Goal: Entertainment & Leisure: Consume media (video, audio)

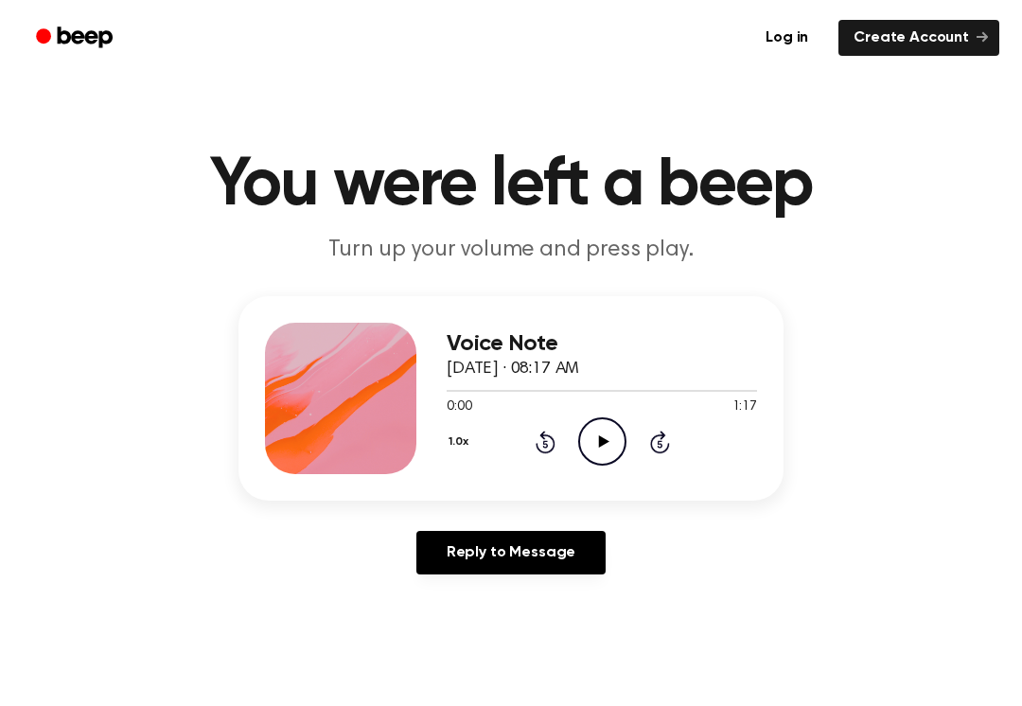
click at [581, 432] on circle at bounding box center [602, 441] width 46 height 46
click at [628, 503] on div "Voice Note September 27, 2025 · 08:17 AM 1:17 1:17 Your browser does not suppor…" at bounding box center [511, 442] width 976 height 293
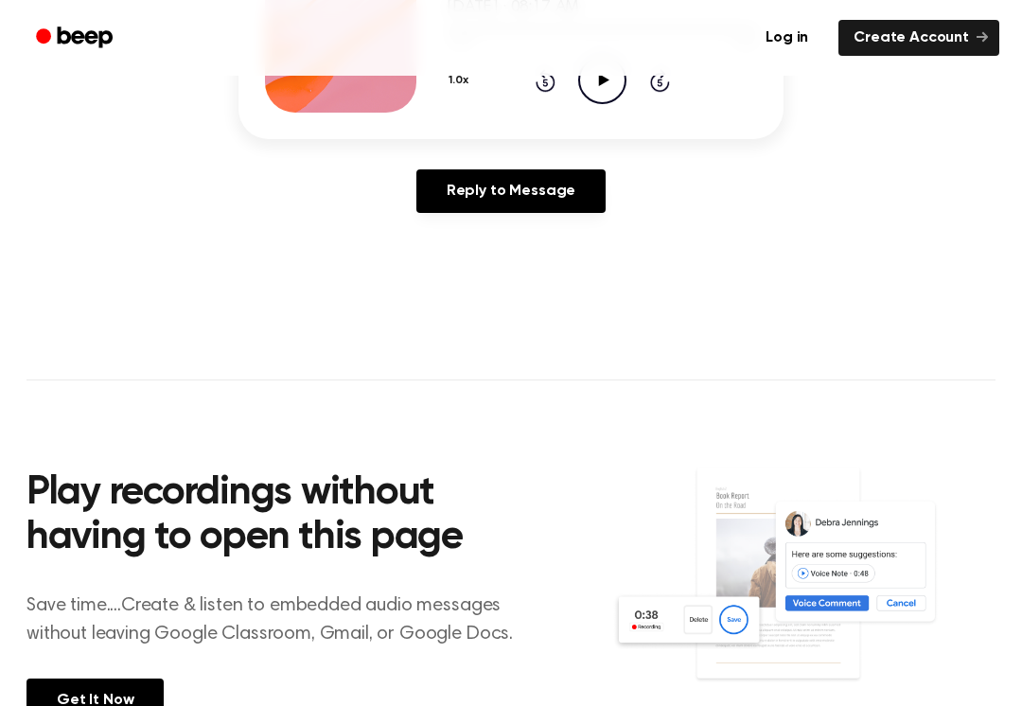
scroll to position [391, 0]
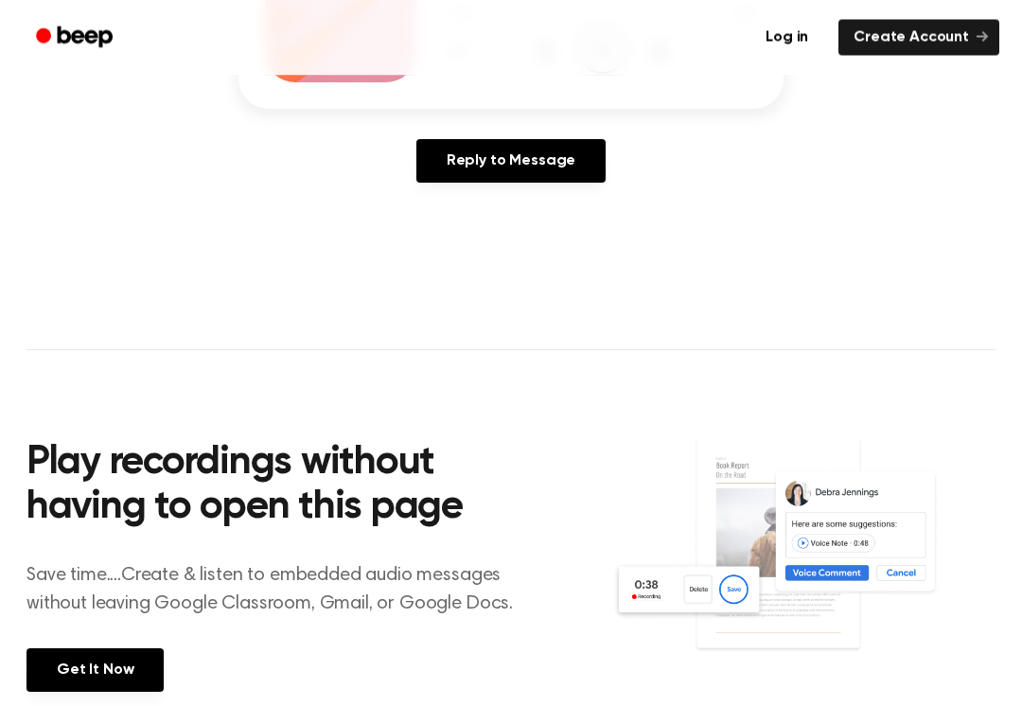
click at [914, 293] on main "You were left a beep Turn up your volume and press play. Voice Note September 2…" at bounding box center [511, 192] width 1022 height 1166
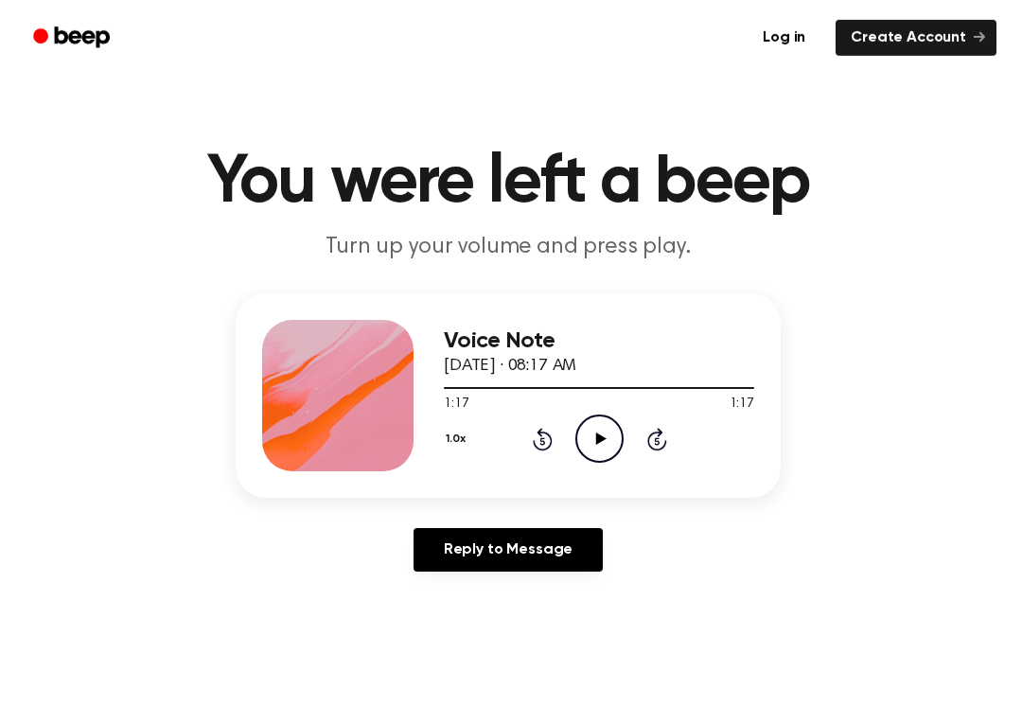
scroll to position [23, 0]
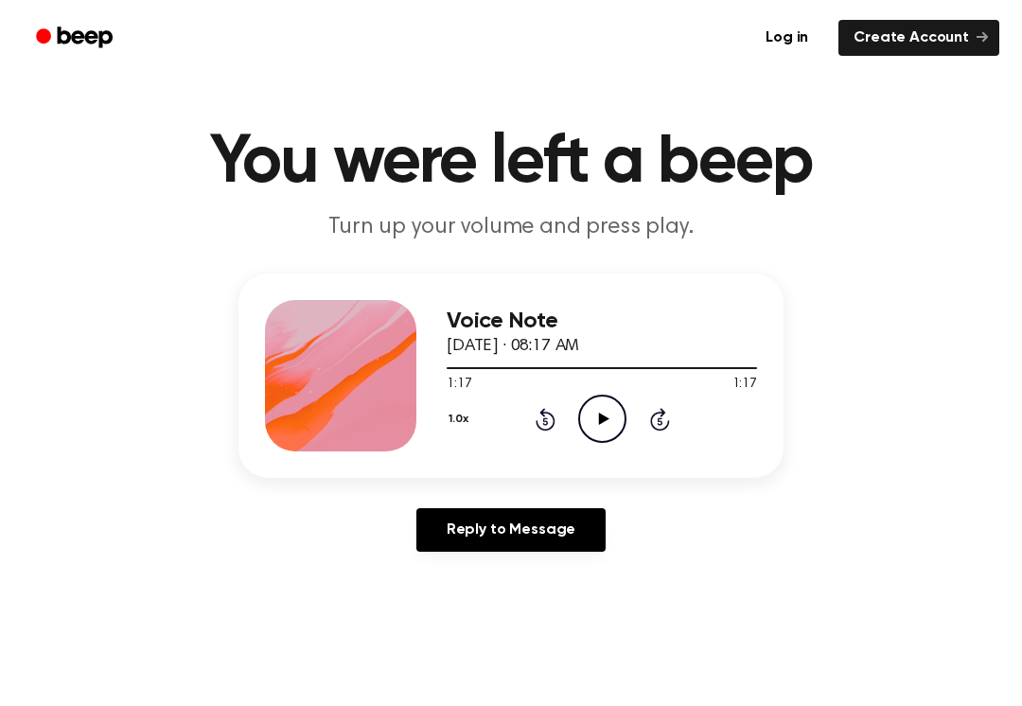
click at [445, 179] on h1 "You were left a beep" at bounding box center [510, 163] width 969 height 68
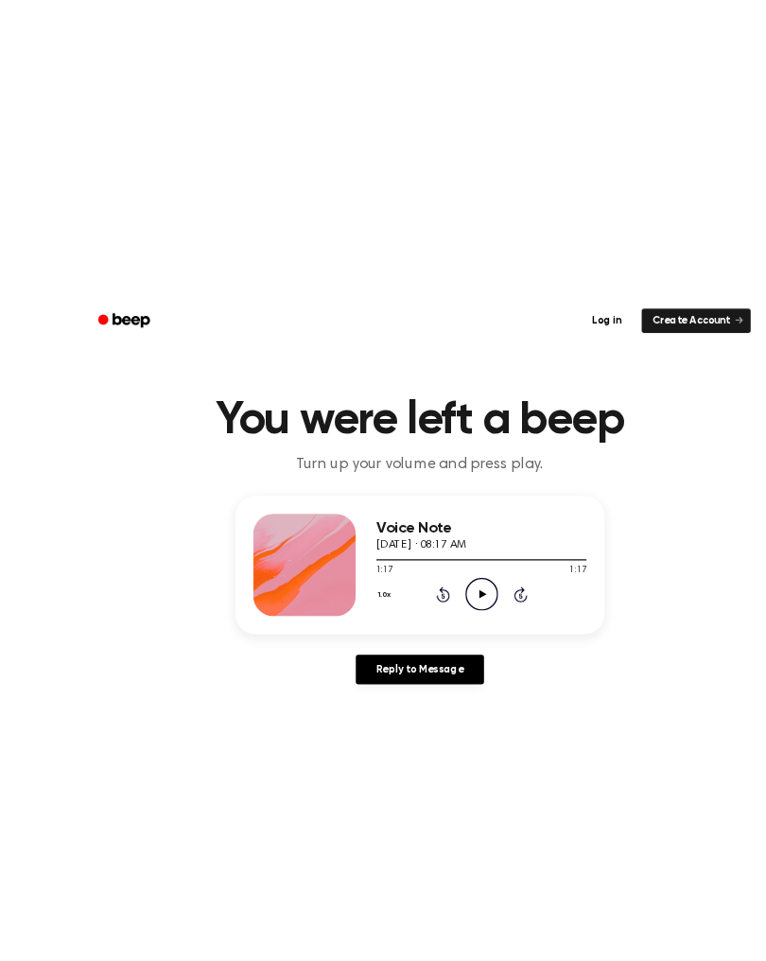
scroll to position [11, 0]
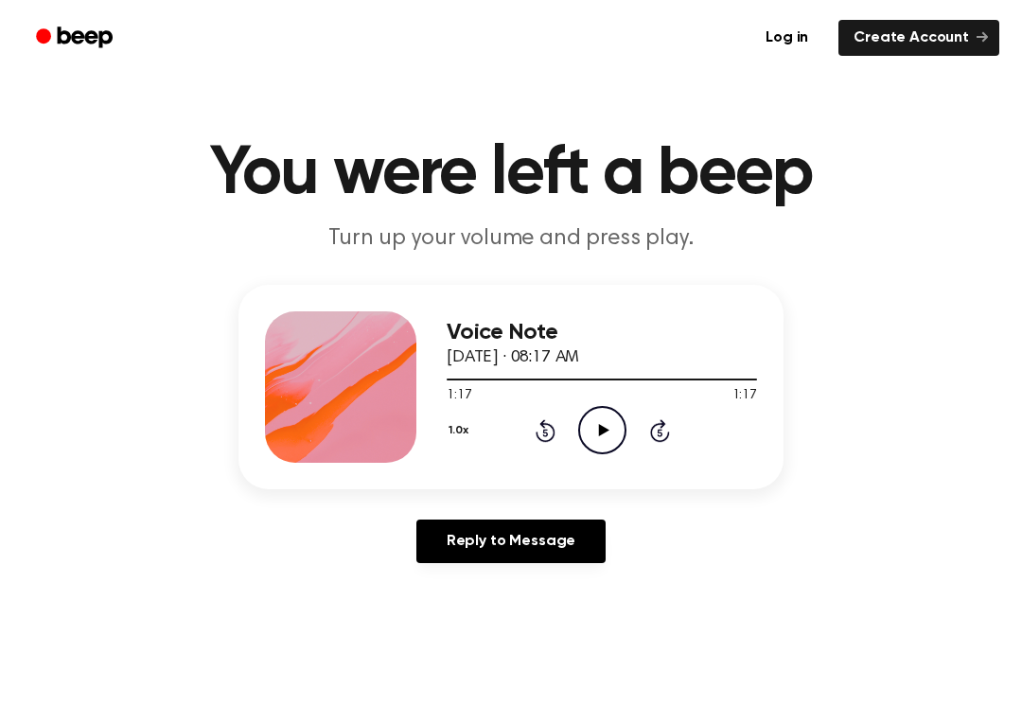
click at [622, 434] on icon "Play Audio" at bounding box center [602, 430] width 48 height 48
click at [619, 442] on icon "Play Audio" at bounding box center [602, 430] width 48 height 48
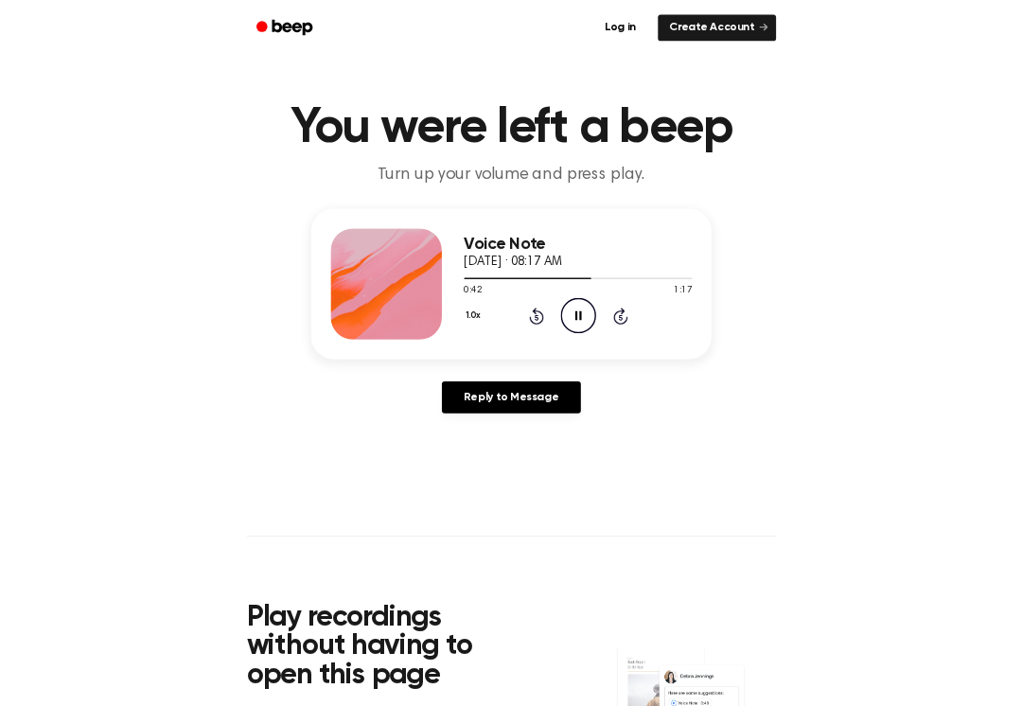
scroll to position [0, 0]
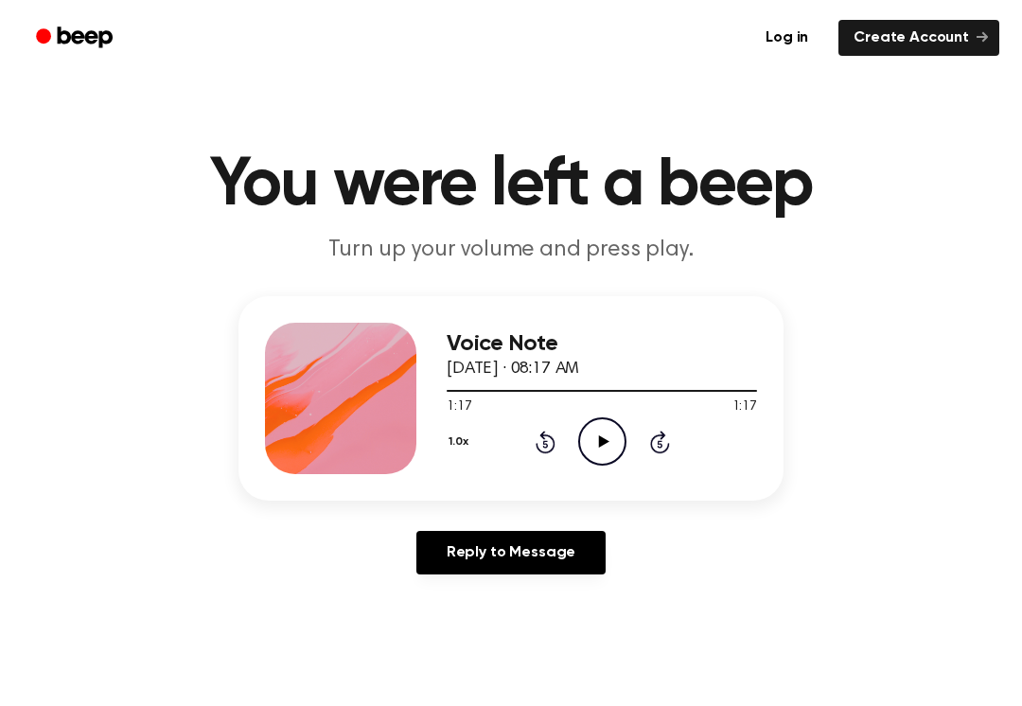
click at [608, 419] on circle at bounding box center [602, 441] width 46 height 46
click at [547, 441] on icon at bounding box center [544, 444] width 5 height 8
click at [548, 436] on icon at bounding box center [545, 441] width 20 height 23
click at [600, 444] on icon at bounding box center [602, 441] width 9 height 12
click at [541, 420] on div "1.0x Rewind 5 seconds Play Audio Skip 5 seconds" at bounding box center [601, 441] width 310 height 48
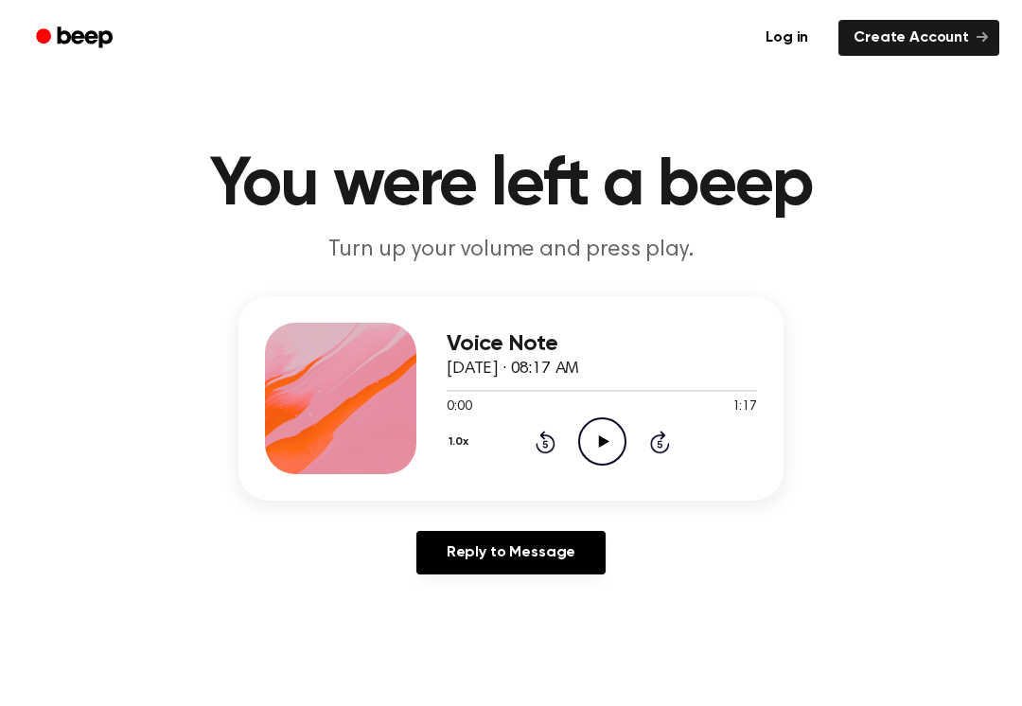
click at [627, 446] on div "1.0x Rewind 5 seconds Play Audio Skip 5 seconds" at bounding box center [601, 441] width 310 height 48
click at [606, 415] on div "0:00 1:17" at bounding box center [601, 407] width 310 height 20
click at [598, 423] on icon "Play Audio" at bounding box center [602, 441] width 48 height 48
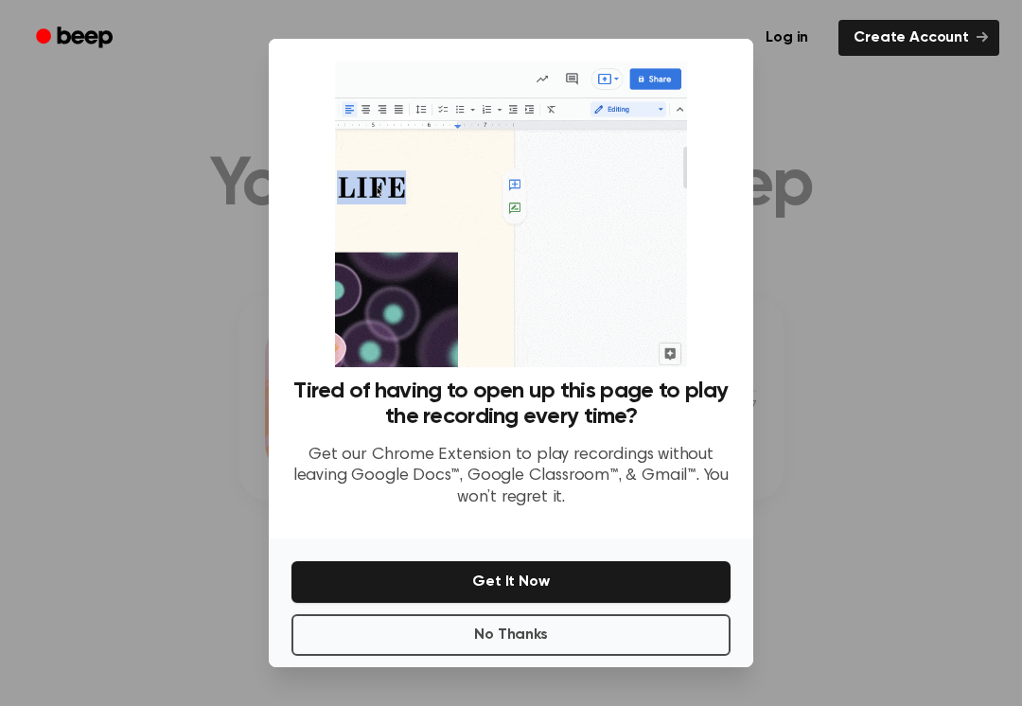
click at [608, 561] on button "Get It Now" at bounding box center [510, 582] width 439 height 42
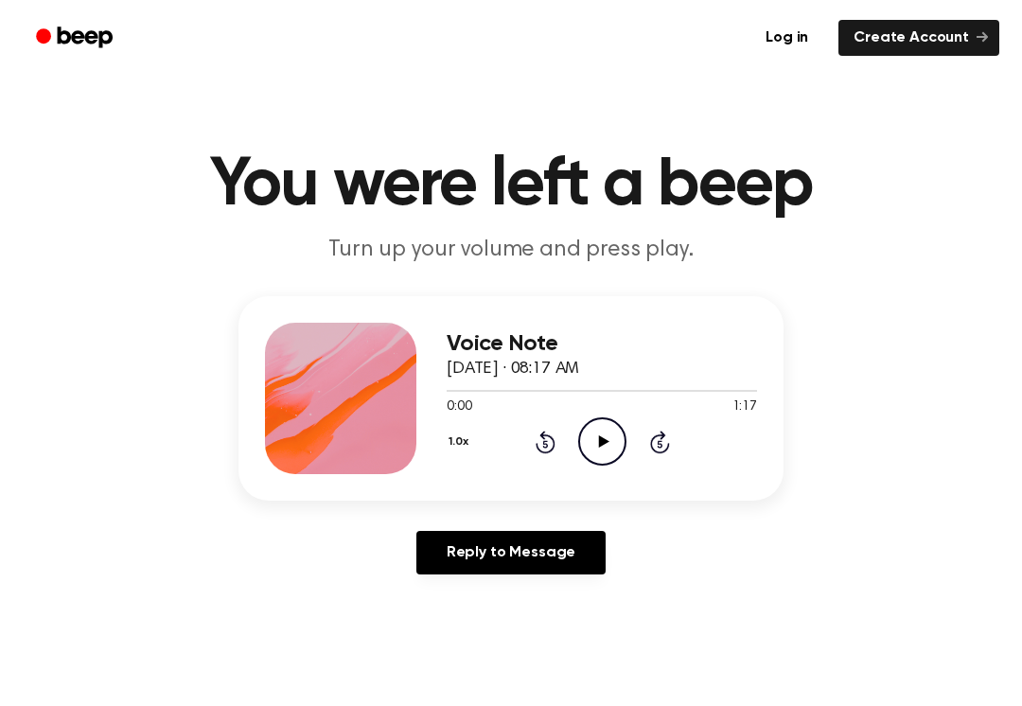
click at [601, 464] on circle at bounding box center [602, 441] width 46 height 46
click at [547, 446] on icon at bounding box center [544, 444] width 5 height 8
click at [542, 437] on icon at bounding box center [545, 441] width 20 height 23
click at [667, 442] on icon "Skip 5 seconds" at bounding box center [659, 441] width 21 height 25
click at [598, 441] on icon at bounding box center [602, 441] width 9 height 12
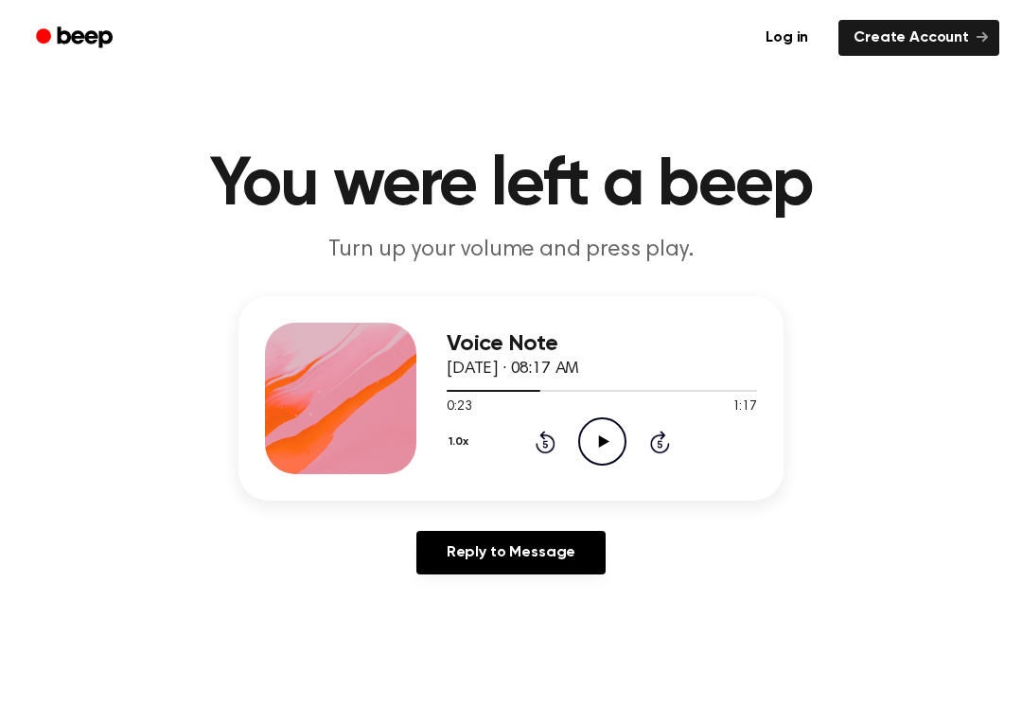
click at [550, 446] on icon "Rewind 5 seconds" at bounding box center [544, 441] width 21 height 25
click at [549, 446] on icon "Rewind 5 seconds" at bounding box center [544, 441] width 21 height 25
click at [546, 451] on icon at bounding box center [545, 441] width 20 height 23
click at [544, 454] on div "1.0x Rewind 5 seconds Play Audio Skip 5 seconds" at bounding box center [601, 441] width 310 height 48
click at [542, 453] on icon at bounding box center [545, 441] width 20 height 23
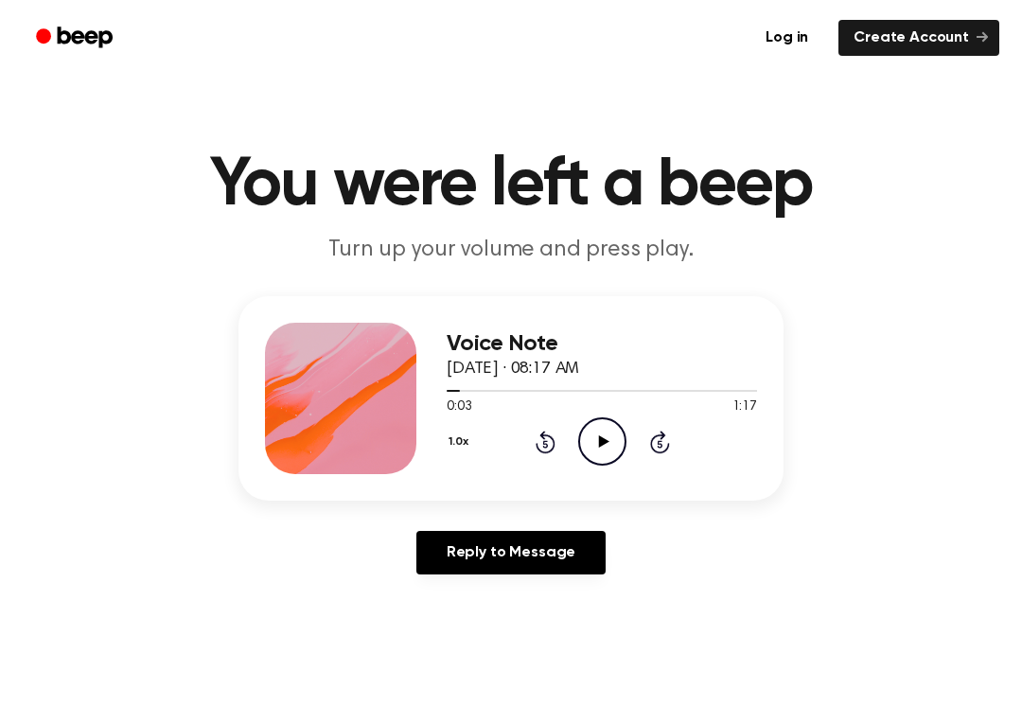
click at [547, 451] on icon at bounding box center [545, 441] width 20 height 23
click at [548, 452] on icon at bounding box center [545, 441] width 20 height 23
click at [614, 447] on icon "Play Audio" at bounding box center [602, 441] width 48 height 48
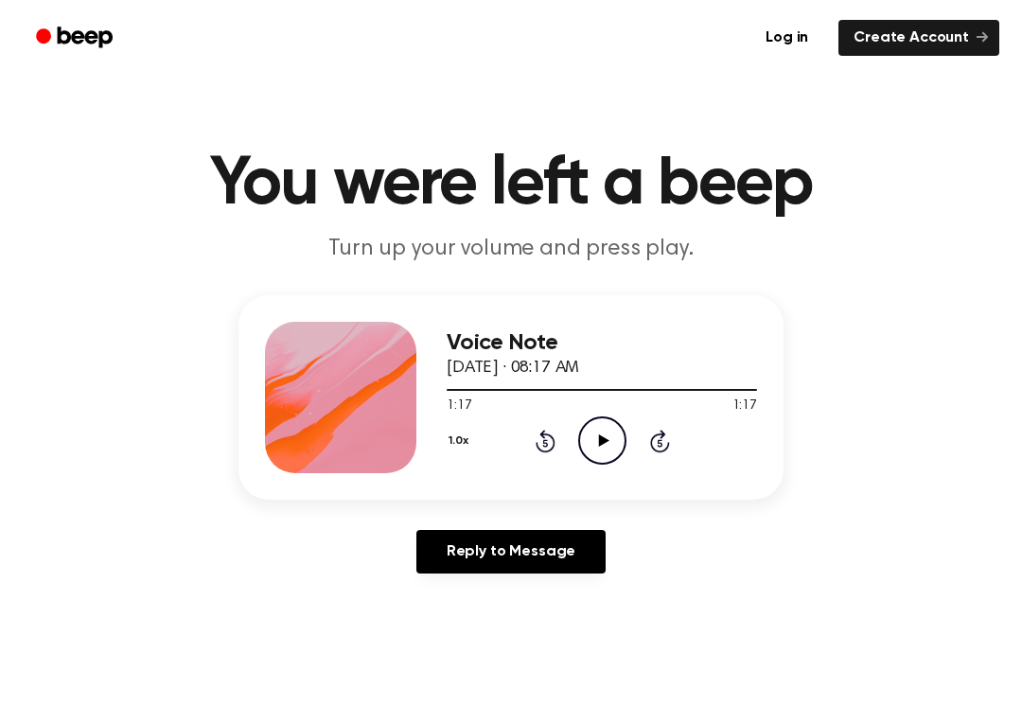
click at [536, 433] on icon "Rewind 5 seconds" at bounding box center [544, 441] width 21 height 25
click at [562, 435] on div "1.0x Rewind 5 seconds Play Audio Skip 5 seconds" at bounding box center [601, 440] width 310 height 48
click at [552, 431] on icon "Rewind 5 seconds" at bounding box center [544, 441] width 21 height 25
click at [550, 434] on icon at bounding box center [545, 440] width 20 height 23
click at [559, 430] on div "1.0x Rewind 5 seconds Play Audio Skip 5 seconds" at bounding box center [601, 440] width 310 height 48
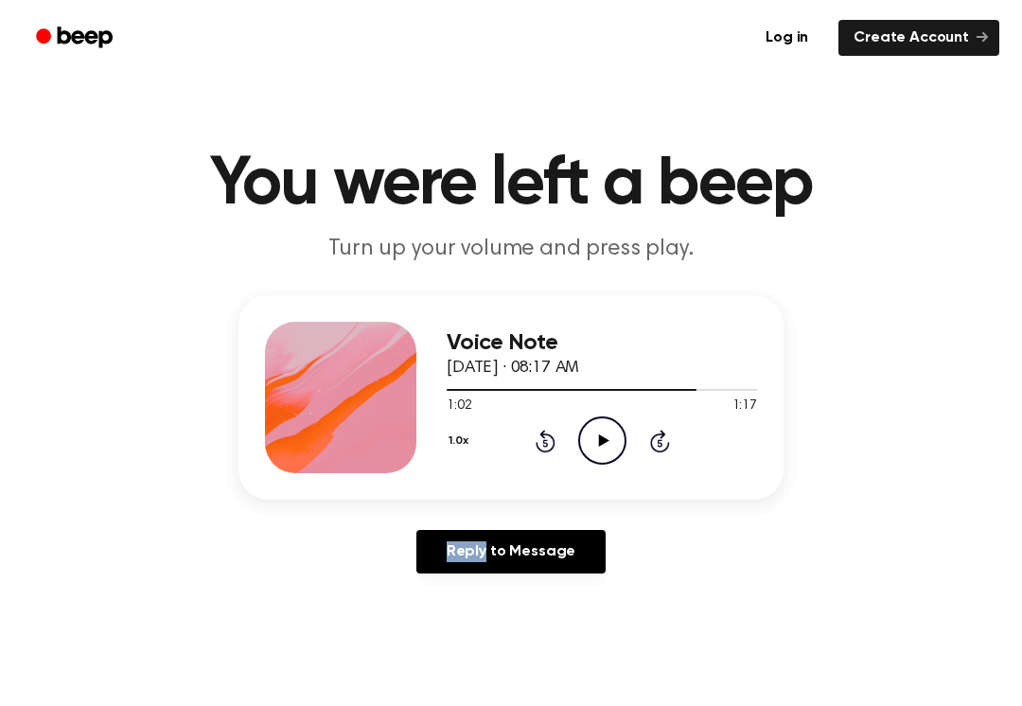
click at [551, 429] on icon "Rewind 5 seconds" at bounding box center [544, 441] width 21 height 25
click at [549, 440] on icon "Rewind 5 seconds" at bounding box center [544, 441] width 21 height 25
click at [551, 442] on icon "Rewind 5 seconds" at bounding box center [544, 441] width 21 height 25
click at [549, 447] on icon "Rewind 5 seconds" at bounding box center [544, 441] width 21 height 25
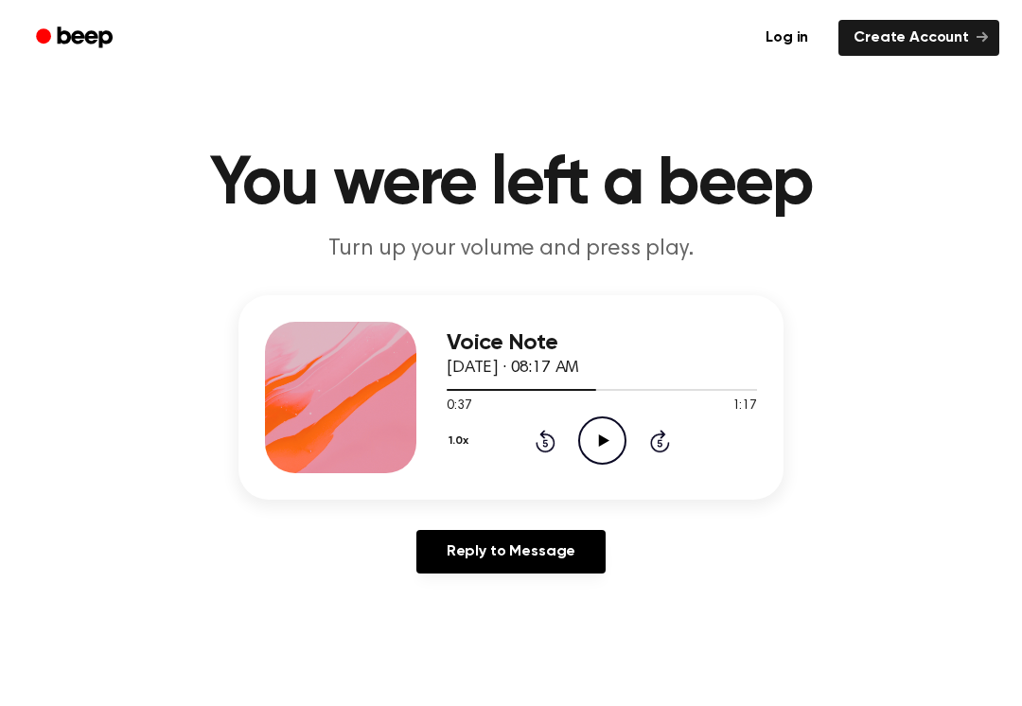
click at [551, 446] on icon "Rewind 5 seconds" at bounding box center [544, 441] width 21 height 25
click at [539, 451] on icon "Rewind 5 seconds" at bounding box center [544, 441] width 21 height 25
click at [540, 449] on icon at bounding box center [545, 440] width 20 height 23
click at [540, 448] on icon at bounding box center [545, 440] width 20 height 23
click at [540, 455] on div "1.0x Rewind 5 seconds Play Audio Skip 5 seconds" at bounding box center [601, 440] width 310 height 48
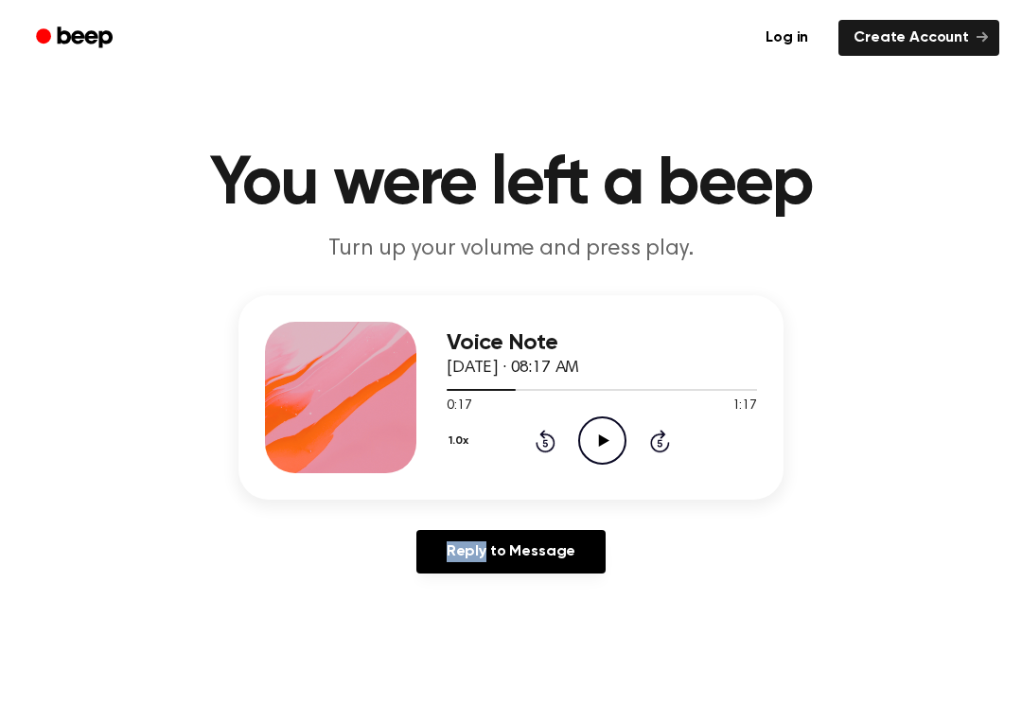
click at [543, 450] on icon at bounding box center [545, 440] width 20 height 23
click at [543, 449] on icon "Rewind 5 seconds" at bounding box center [544, 441] width 21 height 25
click at [548, 447] on icon "Rewind 5 seconds" at bounding box center [544, 441] width 21 height 25
click at [552, 446] on icon at bounding box center [545, 440] width 20 height 23
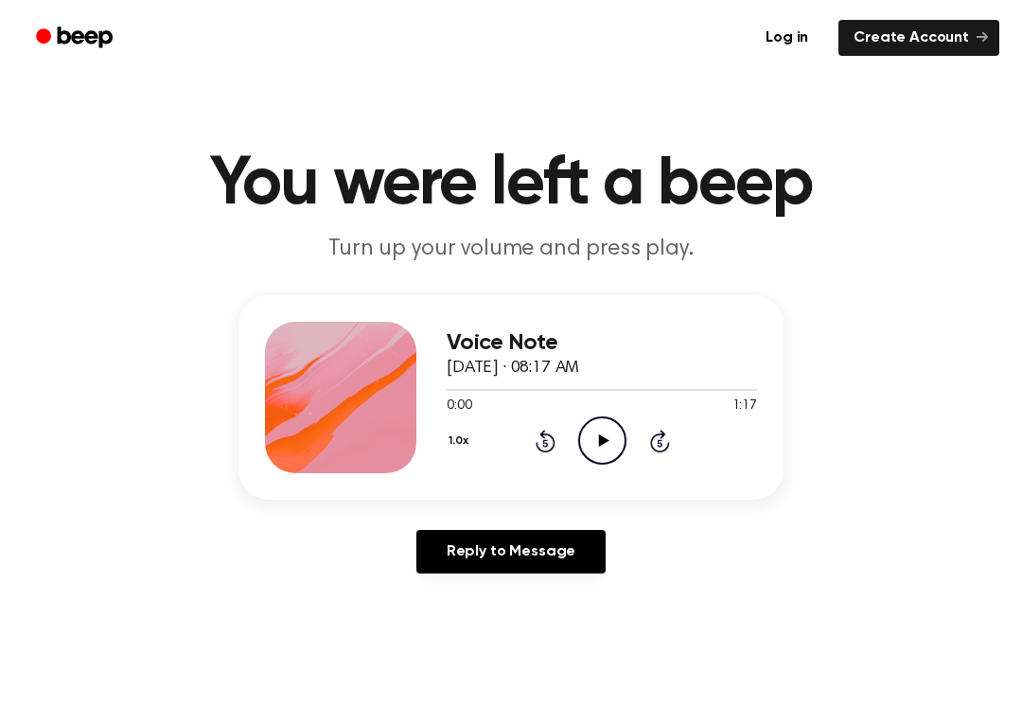
click at [604, 445] on icon "Play Audio" at bounding box center [602, 440] width 48 height 48
click at [592, 437] on icon "Pause Audio" at bounding box center [602, 440] width 48 height 48
click at [587, 439] on icon "Pause Audio" at bounding box center [602, 440] width 48 height 48
click at [602, 451] on icon "Play Audio" at bounding box center [602, 440] width 48 height 48
click at [519, 418] on div "1.0x Rewind 5 seconds Play Audio Skip 5 seconds" at bounding box center [601, 440] width 310 height 48
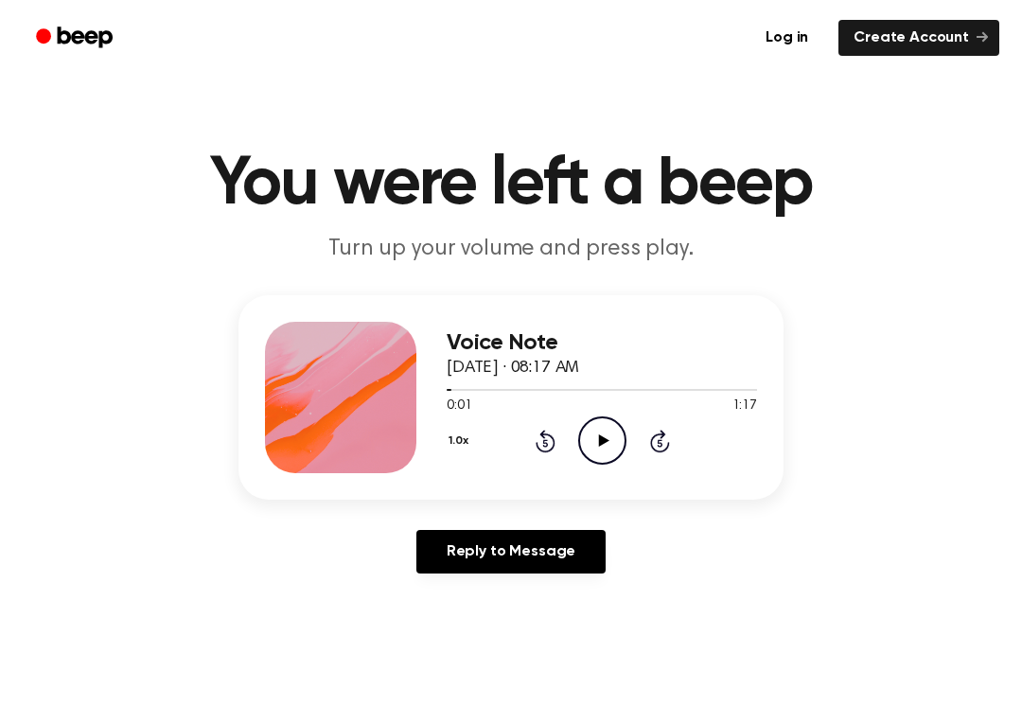
click at [527, 429] on div "1.0x Rewind 5 seconds Play Audio Skip 5 seconds" at bounding box center [601, 440] width 310 height 48
click at [542, 429] on icon "Rewind 5 seconds" at bounding box center [544, 441] width 21 height 25
click at [583, 423] on icon "Play Audio" at bounding box center [602, 440] width 48 height 48
click at [582, 422] on icon "Pause Audio" at bounding box center [602, 440] width 48 height 48
click at [603, 445] on icon "Play Audio" at bounding box center [602, 440] width 48 height 48
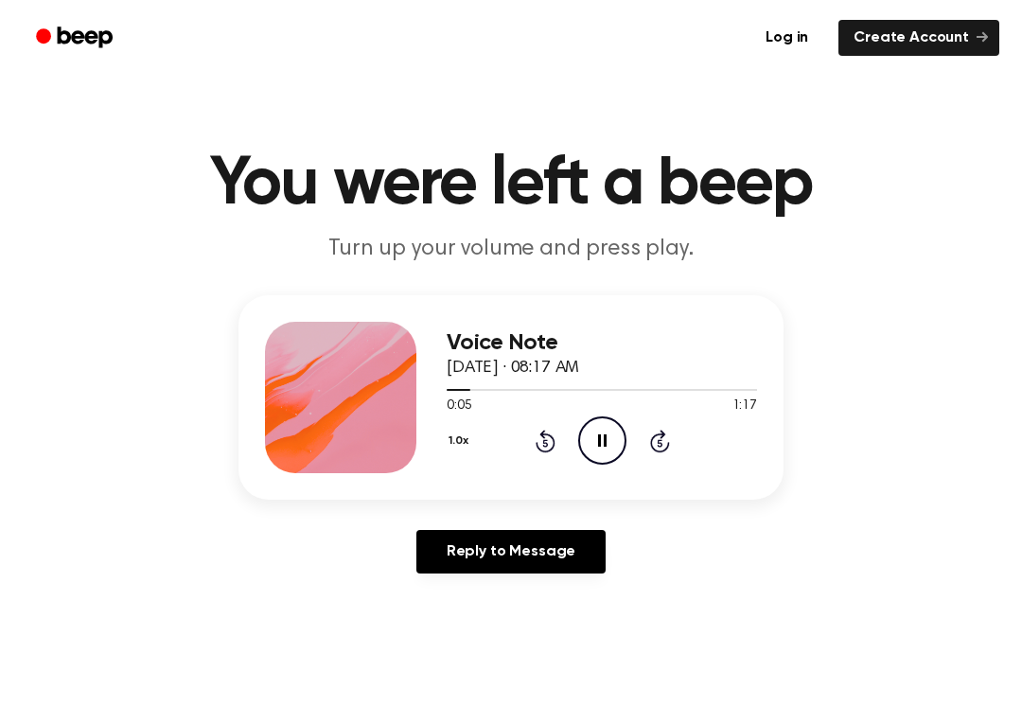
click at [586, 441] on icon "Pause Audio" at bounding box center [602, 440] width 48 height 48
click at [576, 428] on div "1.0x Rewind 5 seconds Play Audio Skip 5 seconds" at bounding box center [601, 440] width 310 height 48
click at [667, 447] on icon at bounding box center [660, 440] width 20 height 23
click at [599, 440] on icon at bounding box center [603, 440] width 10 height 12
click at [536, 429] on icon "Rewind 5 seconds" at bounding box center [544, 441] width 21 height 25
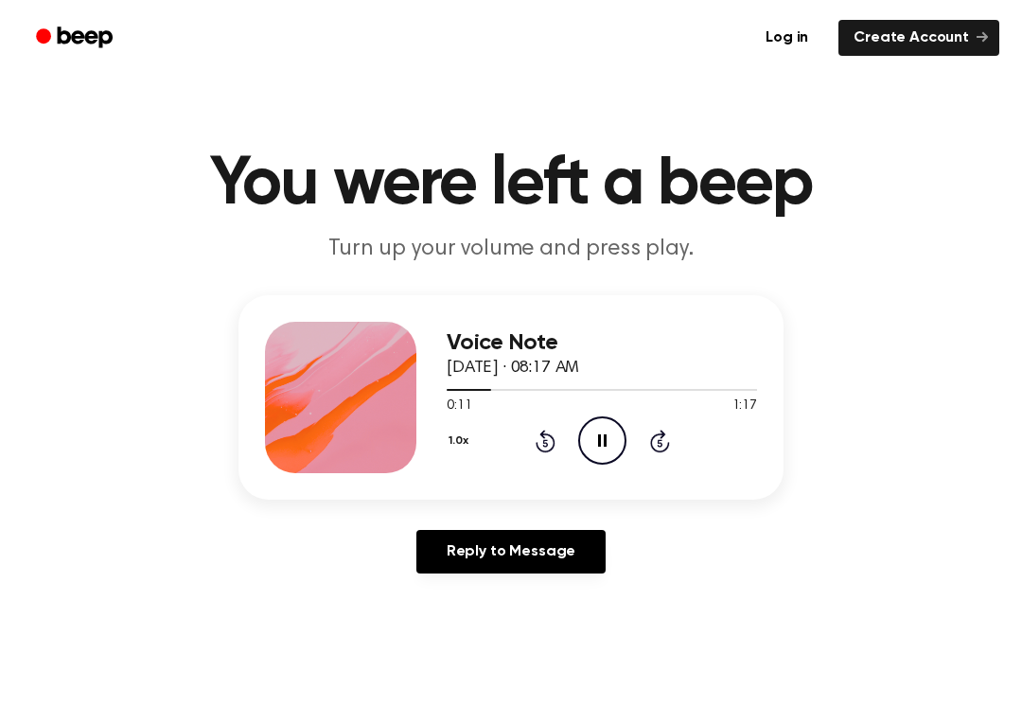
click at [572, 453] on div "1.0x Rewind 5 seconds Pause Audio Skip 5 seconds" at bounding box center [601, 440] width 310 height 48
click at [534, 448] on icon "Rewind 5 seconds" at bounding box center [544, 441] width 21 height 25
click at [590, 430] on icon "Pause Audio" at bounding box center [602, 440] width 48 height 48
click at [654, 438] on icon at bounding box center [660, 440] width 20 height 23
click at [593, 441] on icon "Play Audio" at bounding box center [602, 440] width 48 height 48
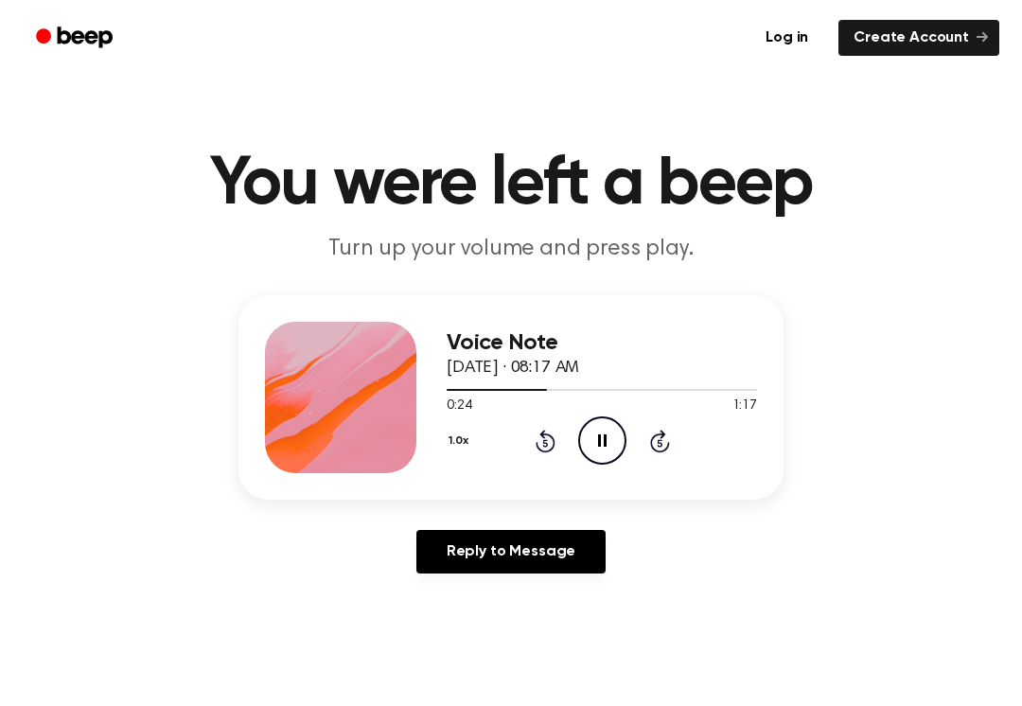
click at [652, 438] on icon at bounding box center [660, 440] width 20 height 23
click at [611, 435] on icon "Pause Audio" at bounding box center [602, 440] width 48 height 48
click at [583, 415] on div "0:30 1:17" at bounding box center [601, 406] width 310 height 20
click at [603, 432] on icon "Play Audio" at bounding box center [602, 440] width 48 height 48
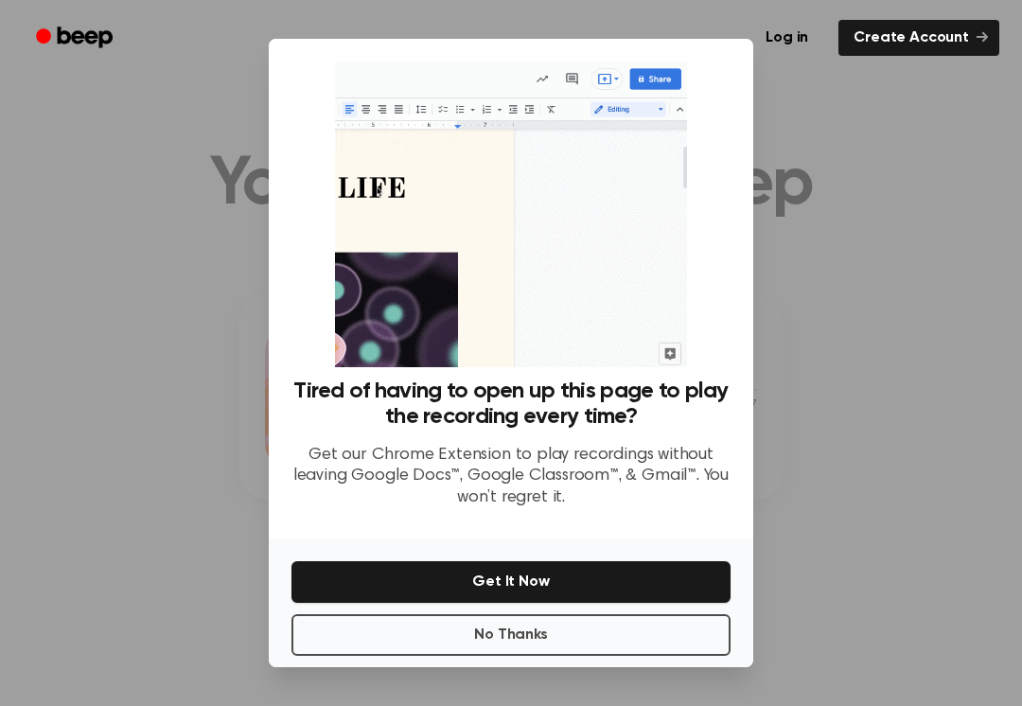
click at [178, 324] on div at bounding box center [511, 353] width 1022 height 706
click at [149, 407] on div at bounding box center [511, 353] width 1022 height 706
click at [499, 640] on button "No Thanks" at bounding box center [510, 635] width 439 height 42
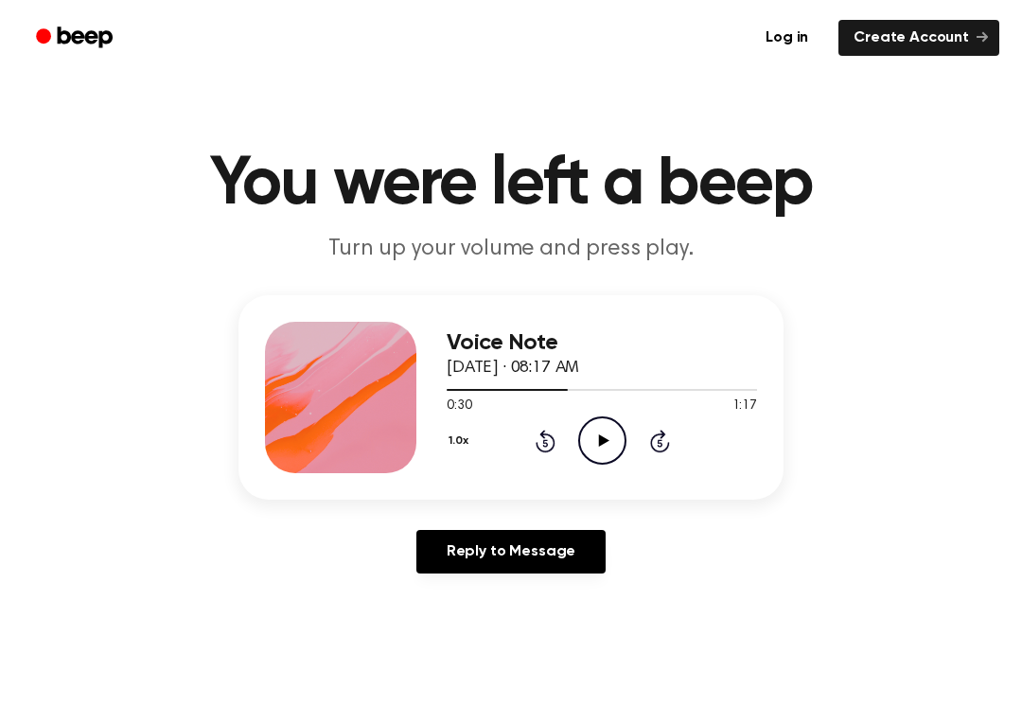
click at [586, 438] on icon "Play Audio" at bounding box center [602, 440] width 48 height 48
click at [662, 447] on icon "Skip 5 seconds" at bounding box center [659, 441] width 21 height 25
